Goal: Book appointment/travel/reservation

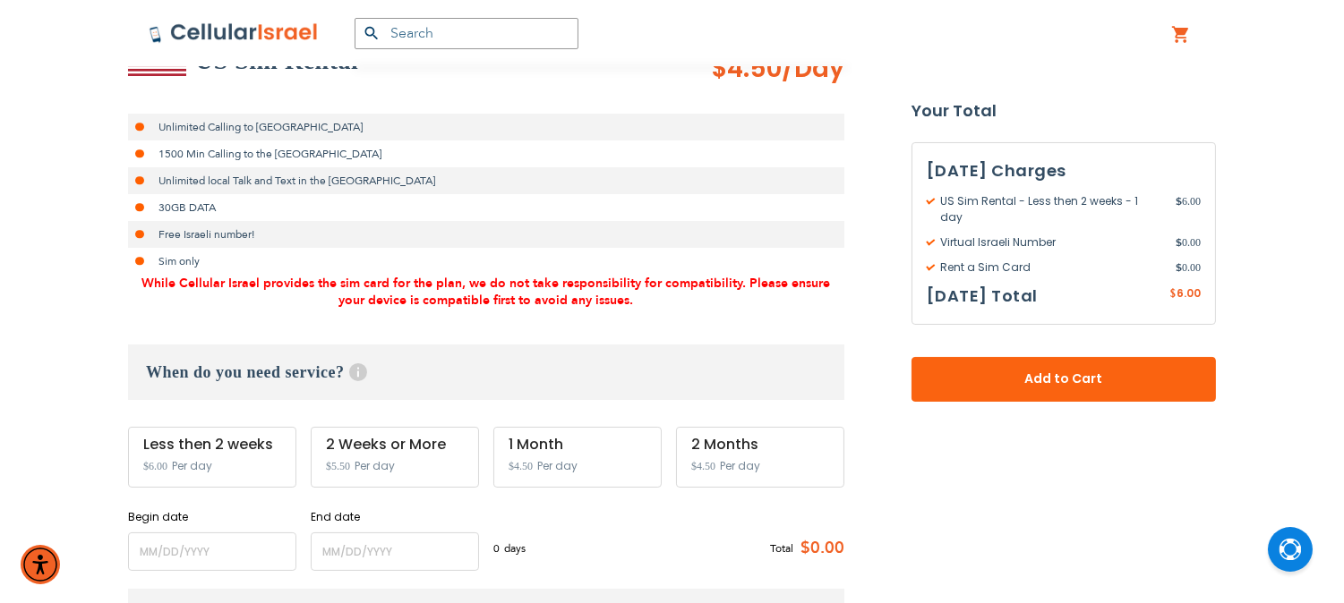
scroll to position [497, 0]
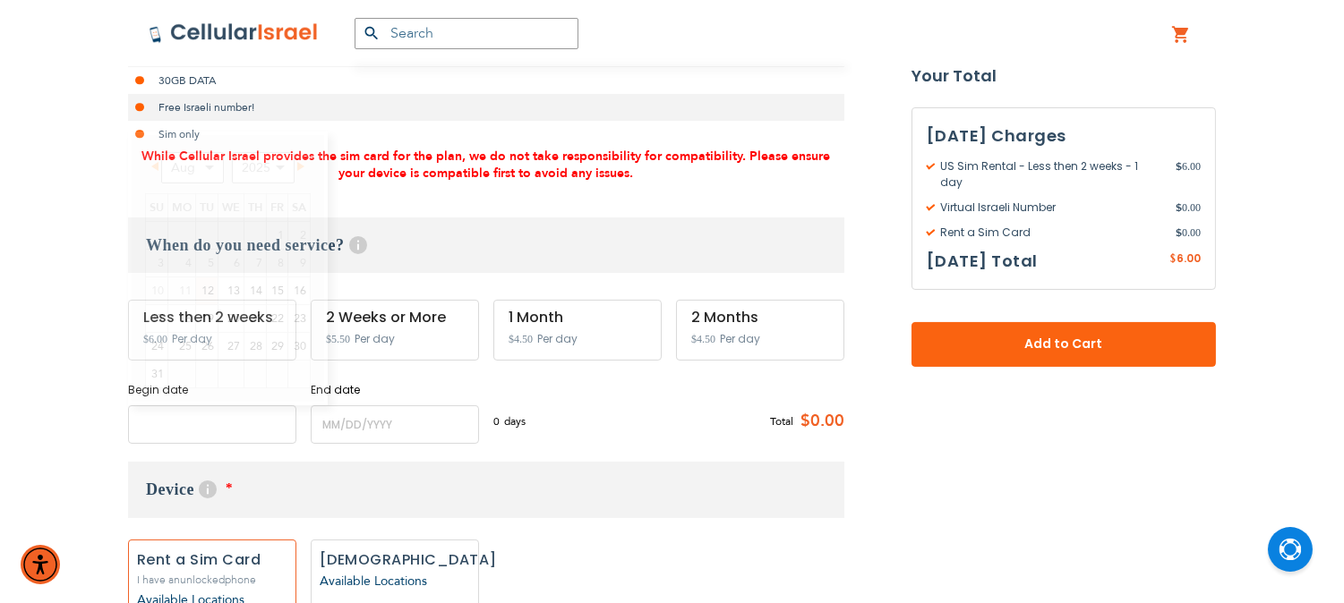
click at [217, 431] on input "name" at bounding box center [212, 425] width 168 height 39
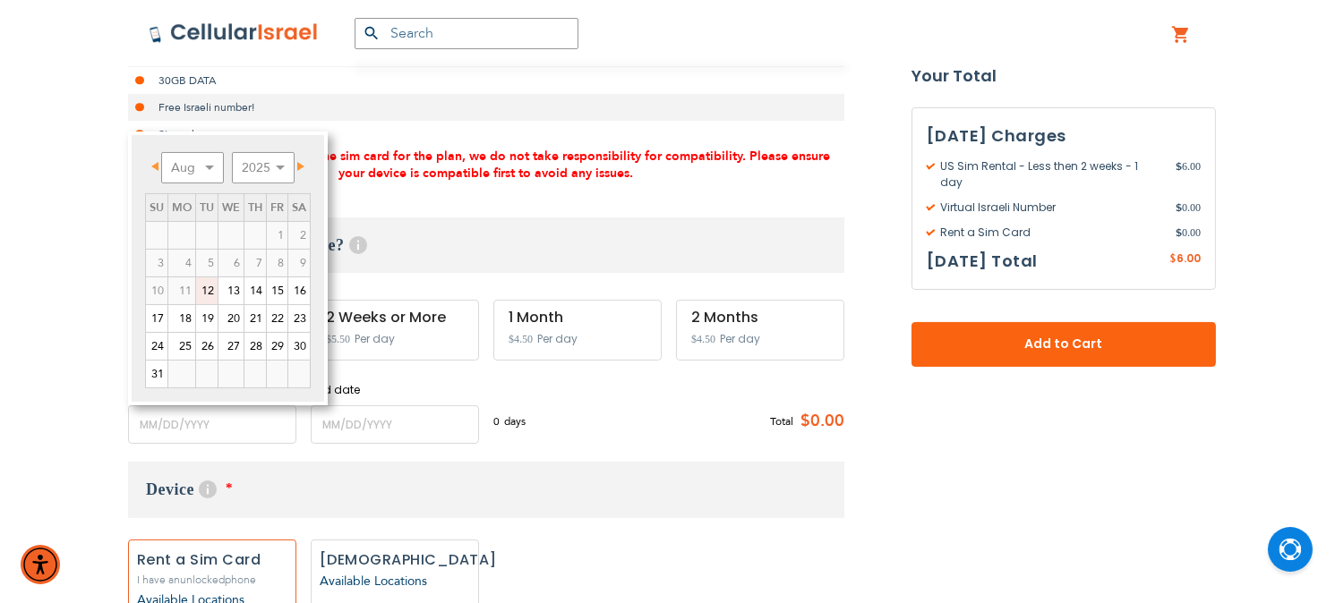
click at [203, 287] on link "12" at bounding box center [206, 291] width 21 height 27
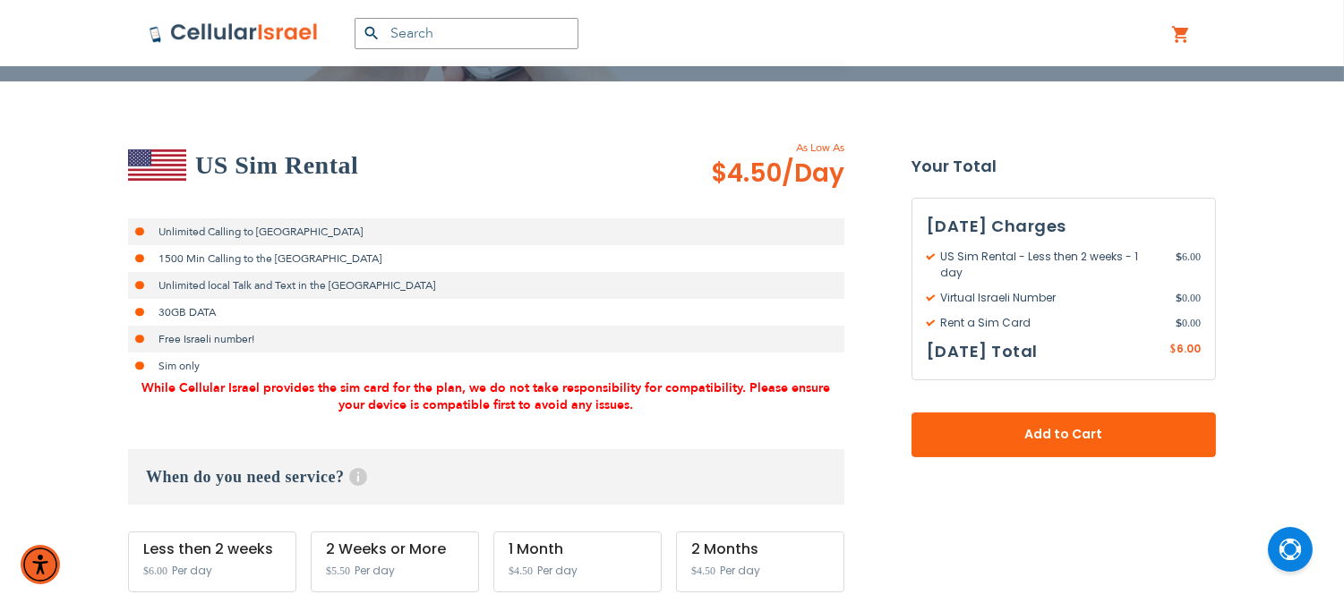
scroll to position [398, 0]
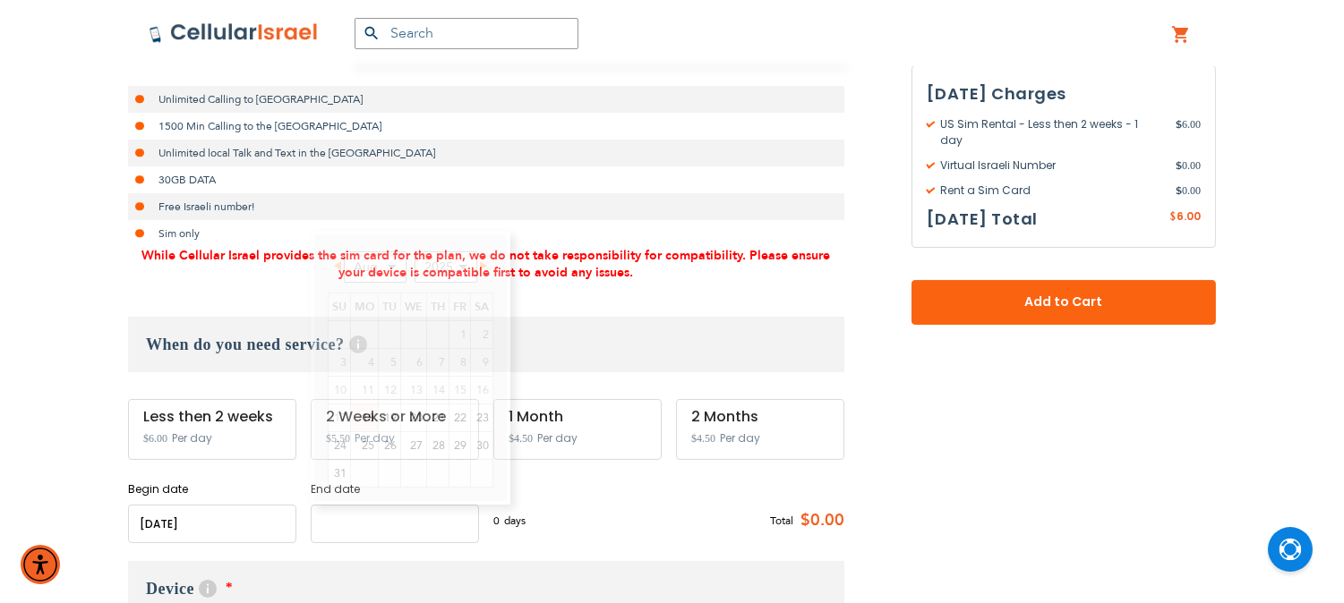
click at [387, 526] on input "name" at bounding box center [395, 524] width 168 height 39
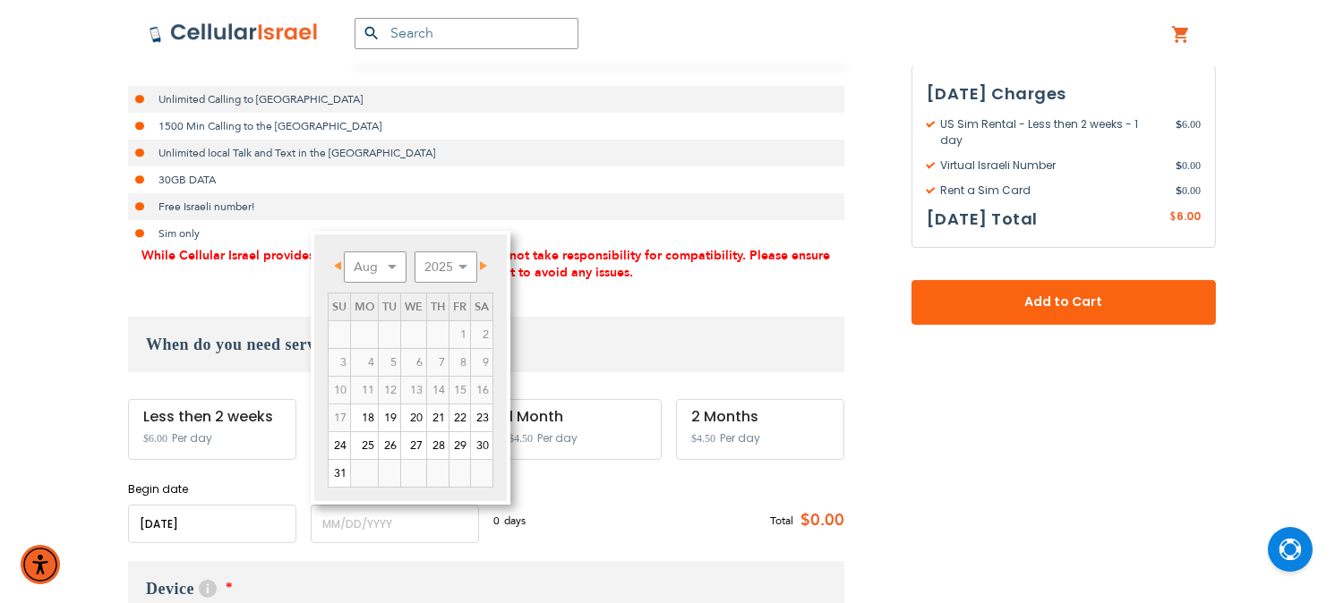
click at [192, 515] on input "name" at bounding box center [212, 524] width 168 height 39
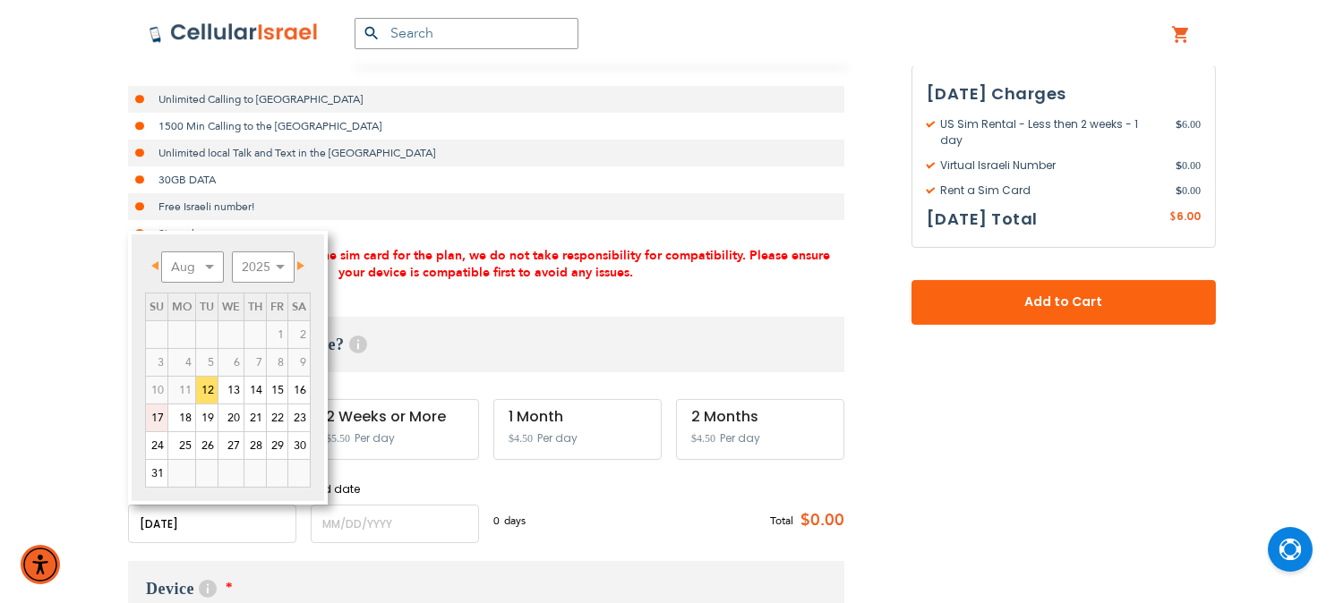
click at [148, 414] on link "17" at bounding box center [156, 418] width 21 height 27
type input "[DATE]"
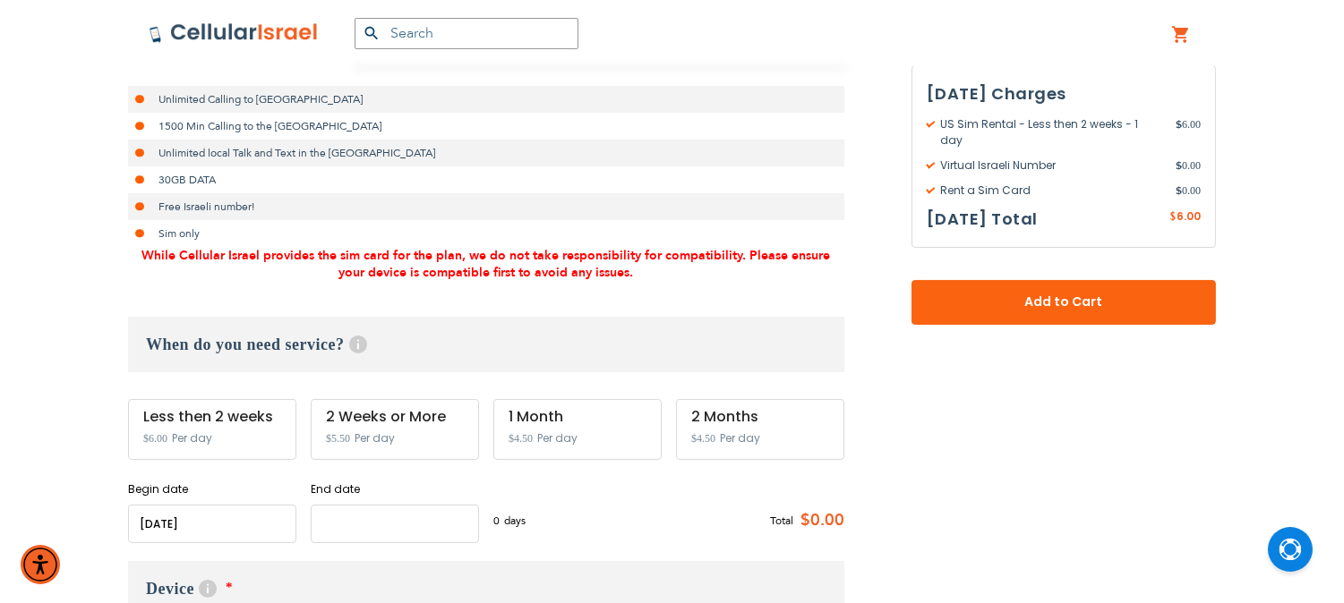
click at [396, 522] on input "name" at bounding box center [395, 524] width 168 height 39
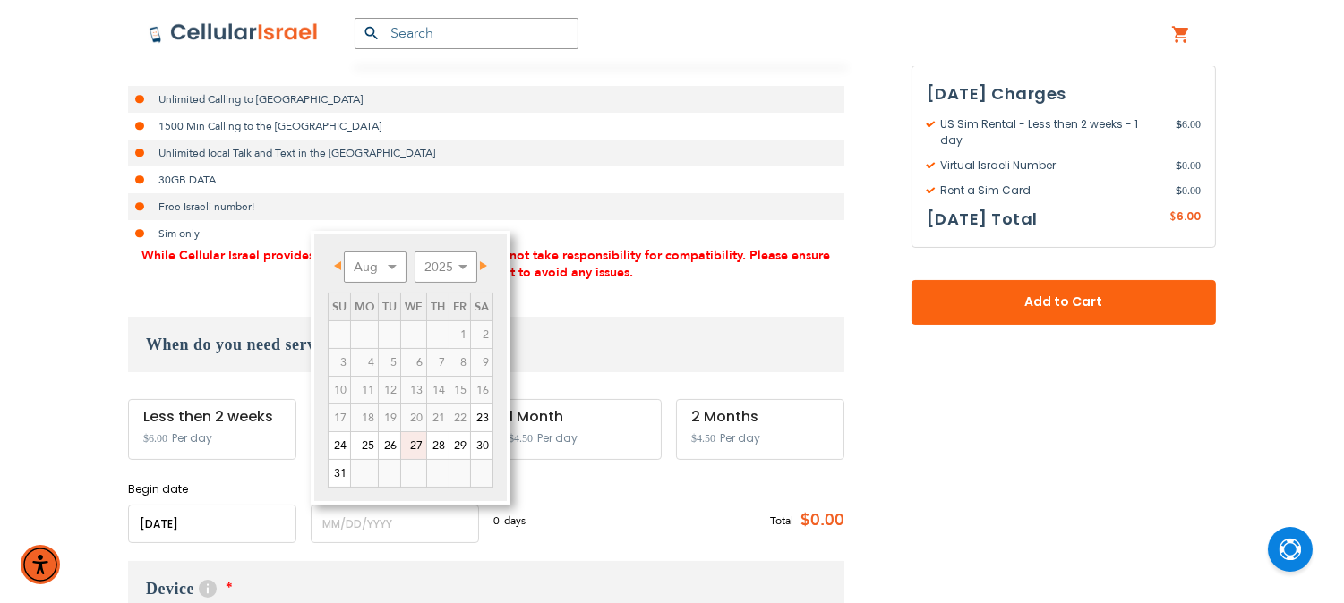
click at [410, 448] on link "27" at bounding box center [413, 445] width 25 height 27
type input "[DATE]"
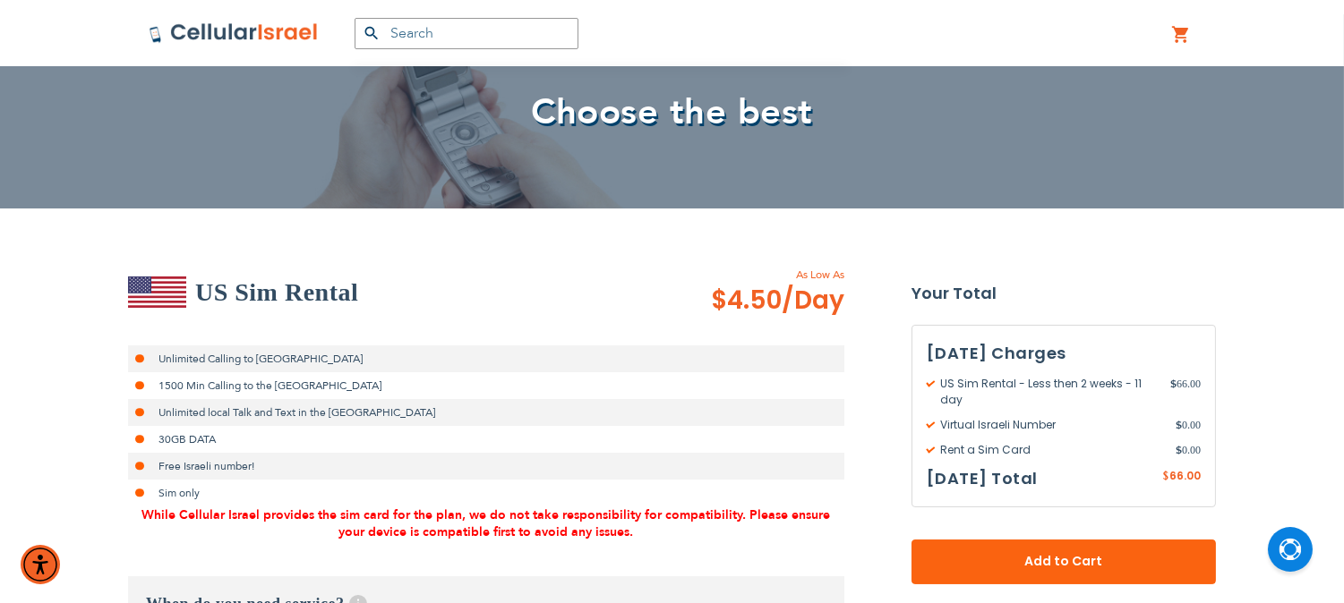
scroll to position [0, 0]
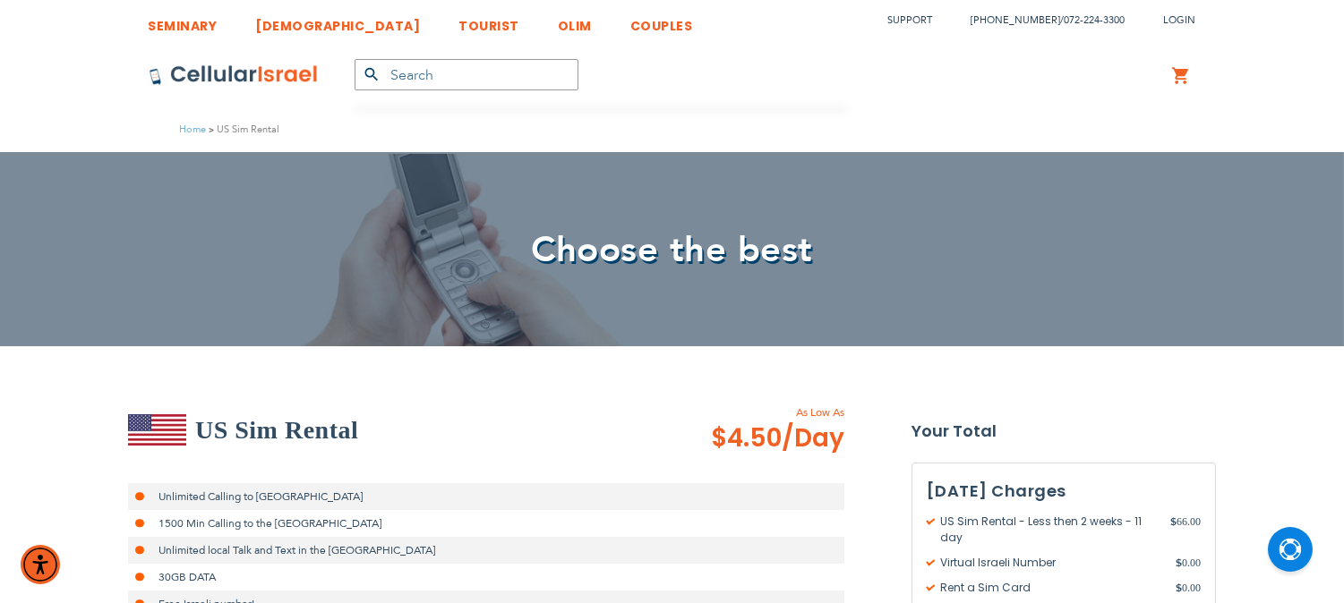
click at [261, 72] on img at bounding box center [234, 74] width 170 height 21
